Goal: Task Accomplishment & Management: Manage account settings

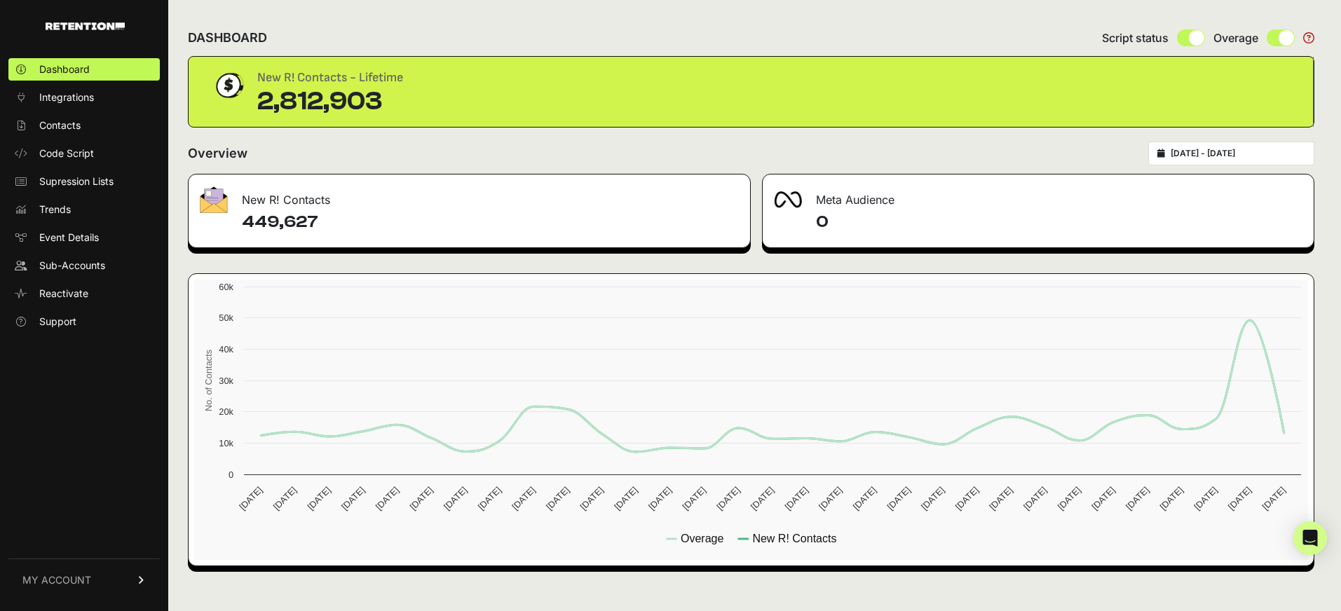
type input "2025-07-26"
type input "2025-08-25"
click at [1249, 151] on input "2025-07-26 - 2025-08-25" at bounding box center [1238, 153] width 135 height 11
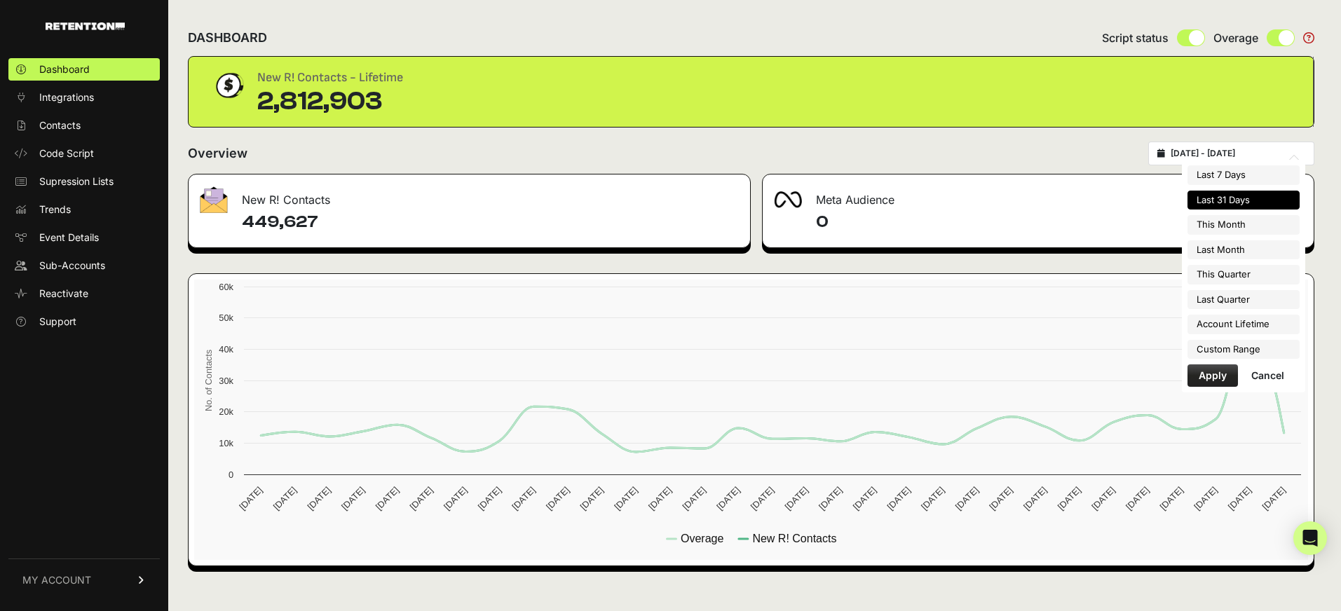
type input "2025-08-01"
type input "2025-08-31"
type input "2025-07-01"
type input "2025-07-31"
type input "2025-07-26"
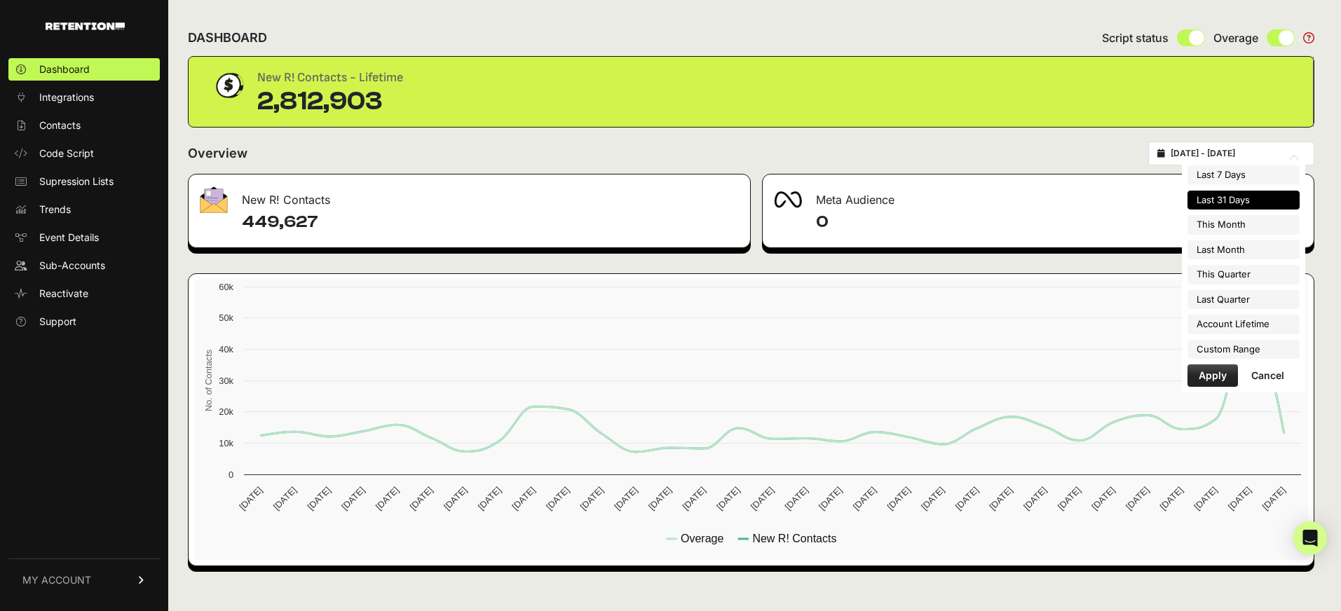
type input "2025-08-25"
type input "2025-07-01"
type input "2025-09-30"
type input "2025-04-01"
type input "2025-06-30"
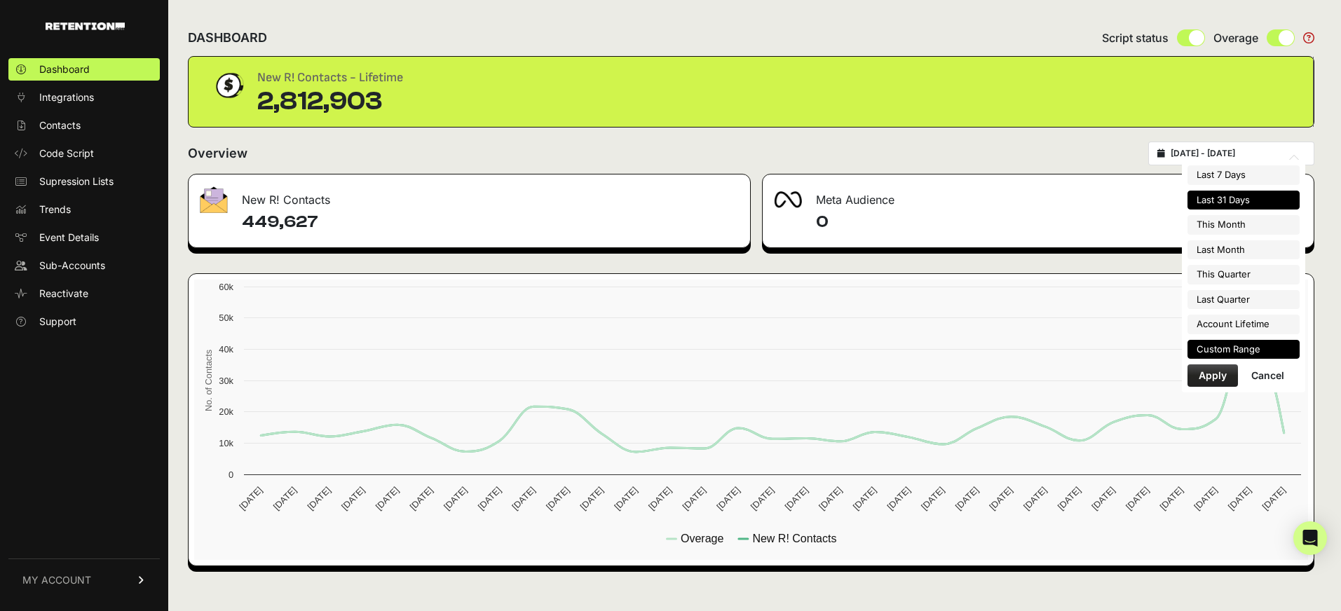
type input "2025-02-10"
type input "2025-08-25"
click at [1226, 352] on li "Custom Range" at bounding box center [1244, 350] width 112 height 20
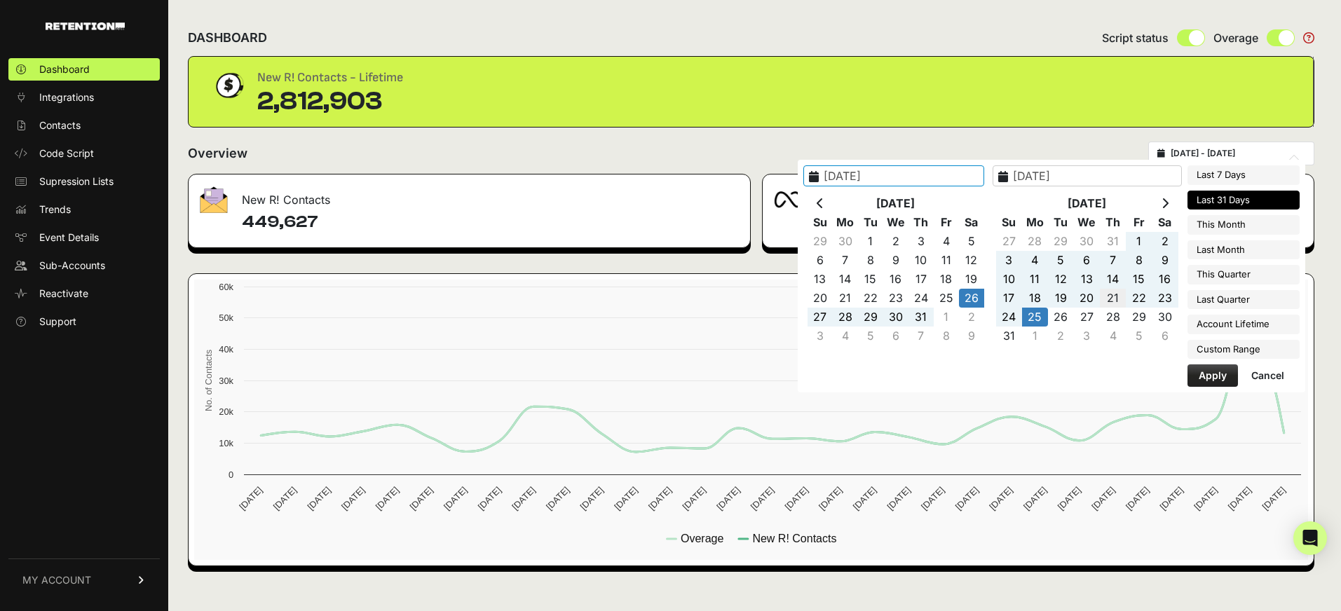
type input "2025-08-21"
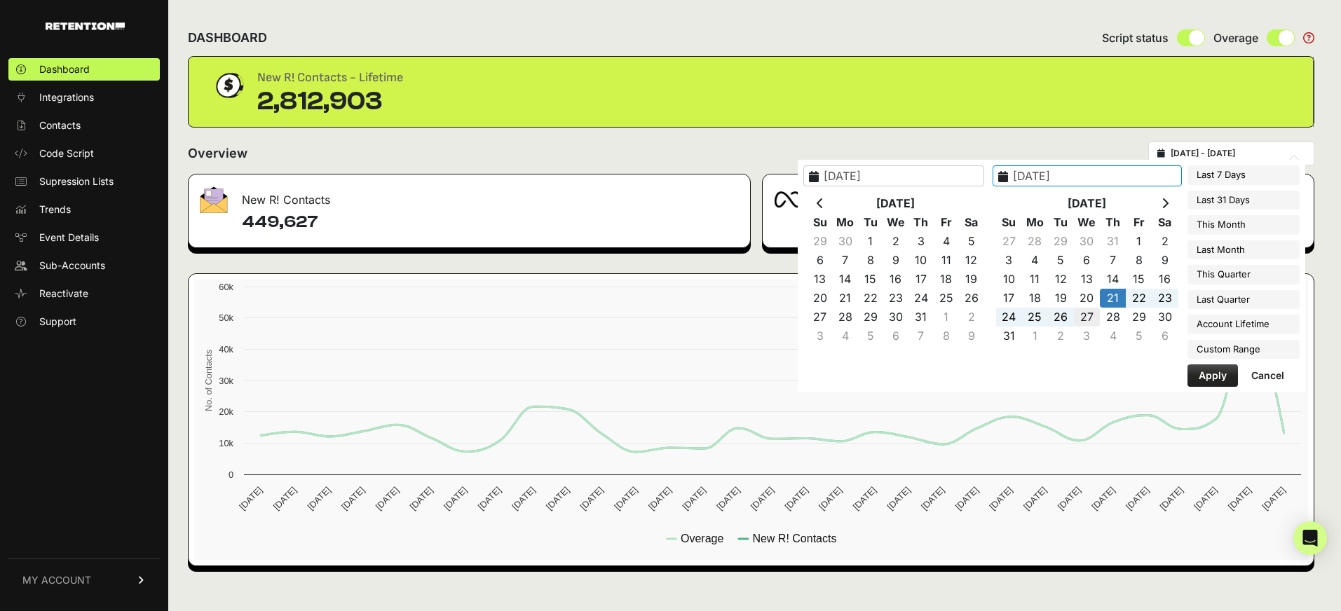
type input "2025-08-27"
type input "2025-08-21"
click at [1205, 375] on button "Apply" at bounding box center [1213, 376] width 50 height 22
type input "2025-08-21 - 2025-08-27"
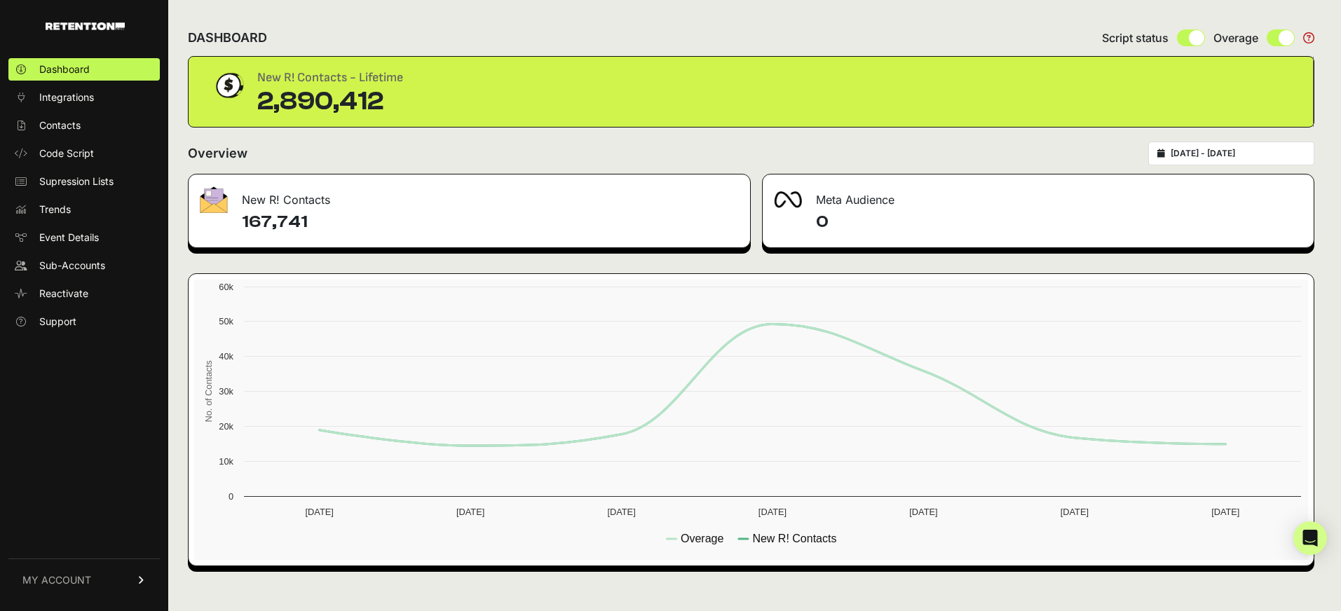
click at [72, 584] on span "MY ACCOUNT" at bounding box center [56, 581] width 69 height 14
click at [74, 586] on span "Sign Out" at bounding box center [59, 590] width 40 height 14
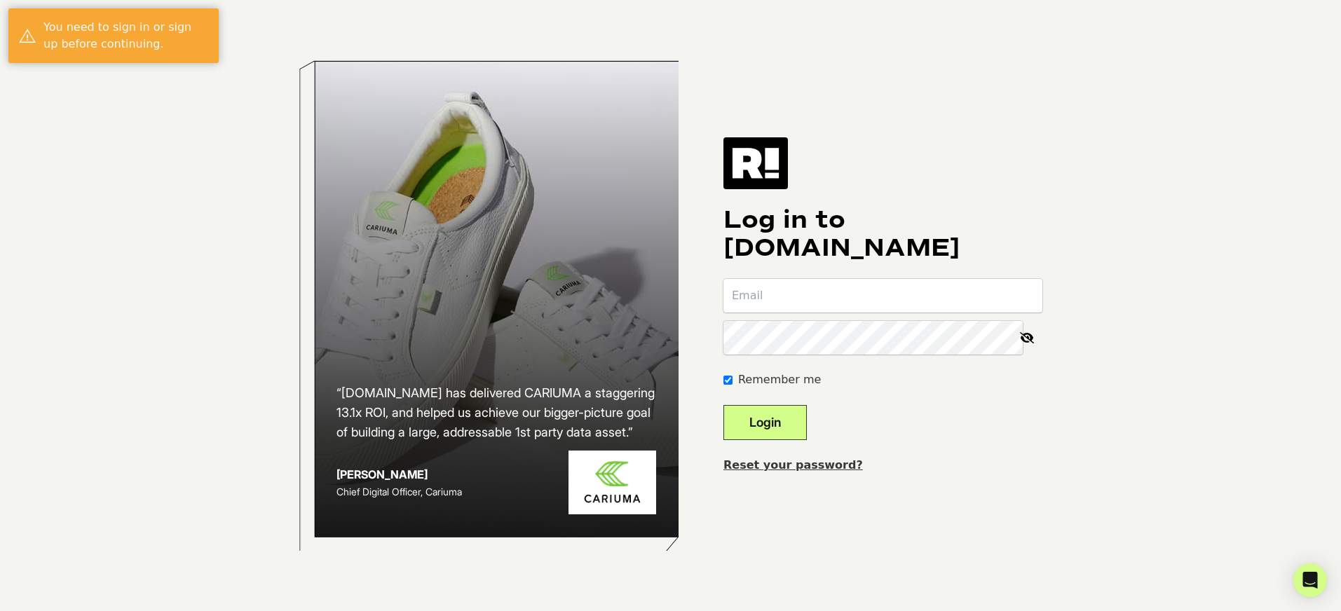
click at [879, 295] on input "email" at bounding box center [883, 296] width 319 height 34
type input "[PERSON_NAME][EMAIL_ADDRESS][DOMAIN_NAME]"
click at [724, 405] on button "Login" at bounding box center [765, 422] width 83 height 35
